Goal: Ask a question

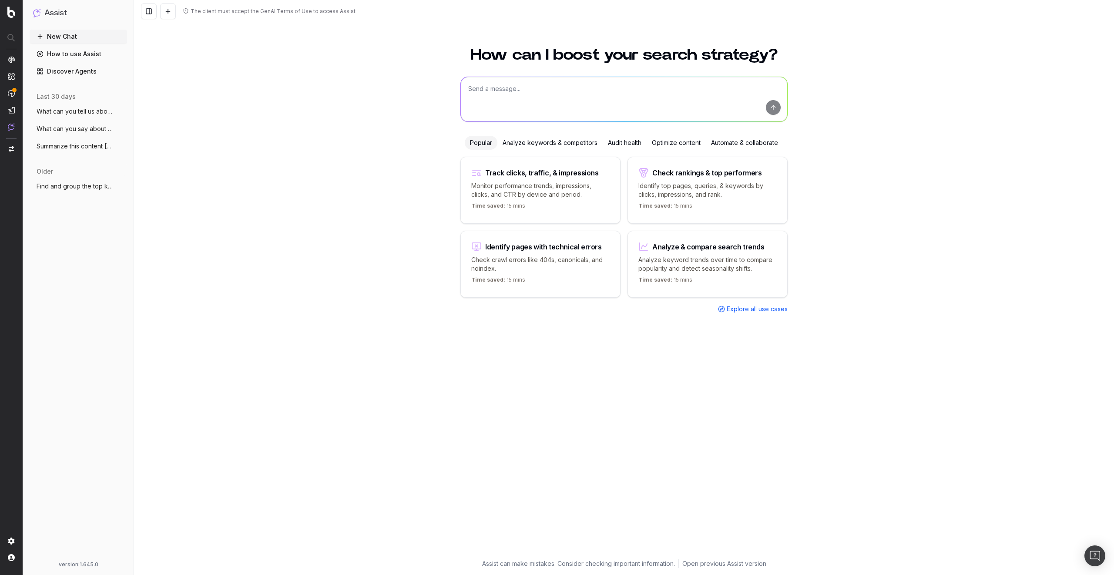
click at [79, 115] on span "What can you tell us about Julien Wachte" at bounding box center [75, 111] width 77 height 9
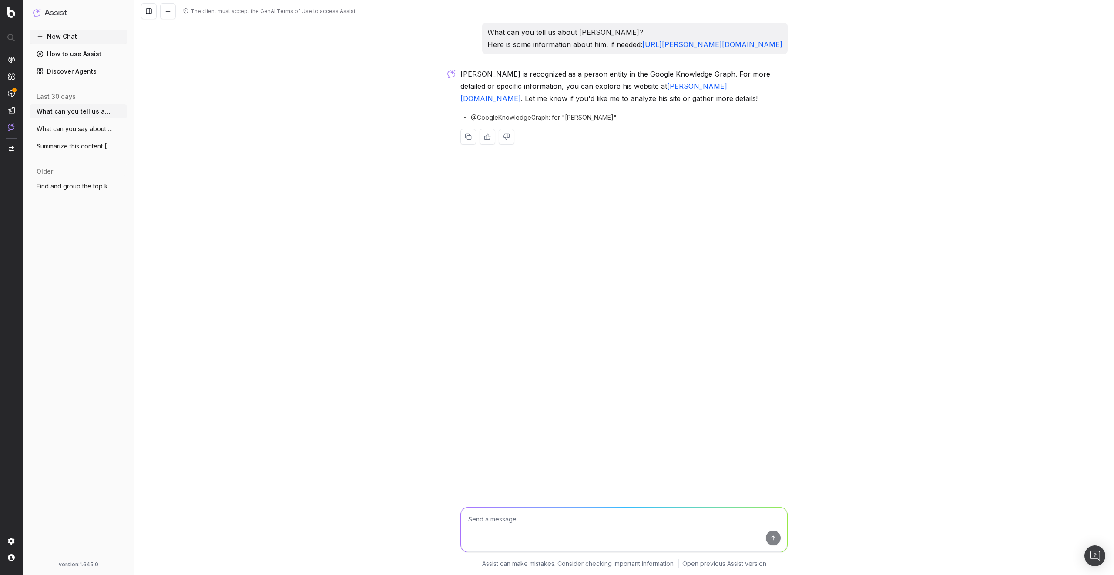
click at [497, 519] on textarea at bounding box center [624, 529] width 326 height 44
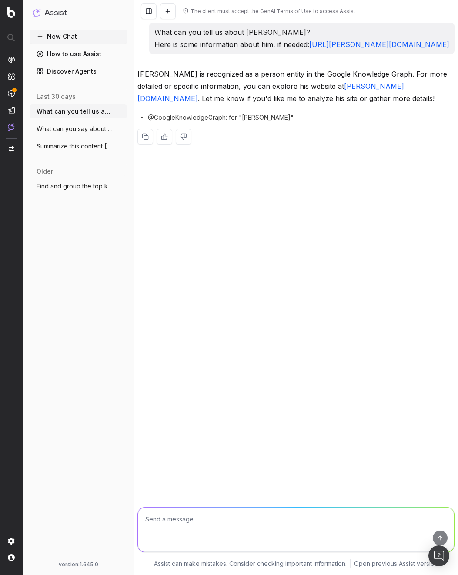
click at [230, 519] on textarea at bounding box center [296, 529] width 316 height 44
type textarea "test"
click at [92, 193] on div "older Find and group the top keywords for hack More" at bounding box center [78, 184] width 97 height 40
click at [91, 182] on span "Find and group the top keywords for hack" at bounding box center [75, 186] width 77 height 9
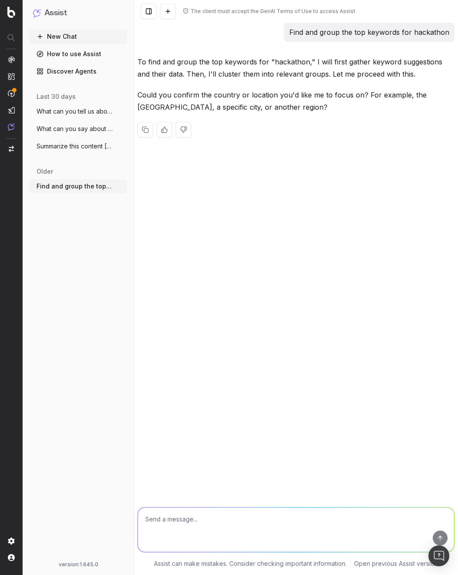
click at [248, 521] on textarea at bounding box center [296, 529] width 316 height 44
type textarea "test"
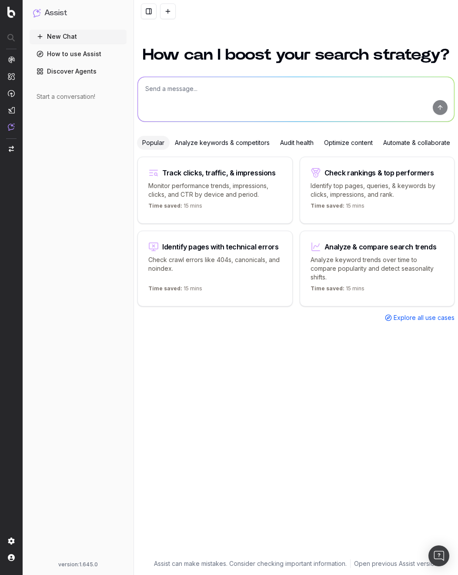
click at [223, 85] on textarea at bounding box center [296, 99] width 316 height 44
click at [219, 94] on textarea at bounding box center [296, 99] width 316 height 44
type textarea "Hi"
